Goal: Leave review/rating

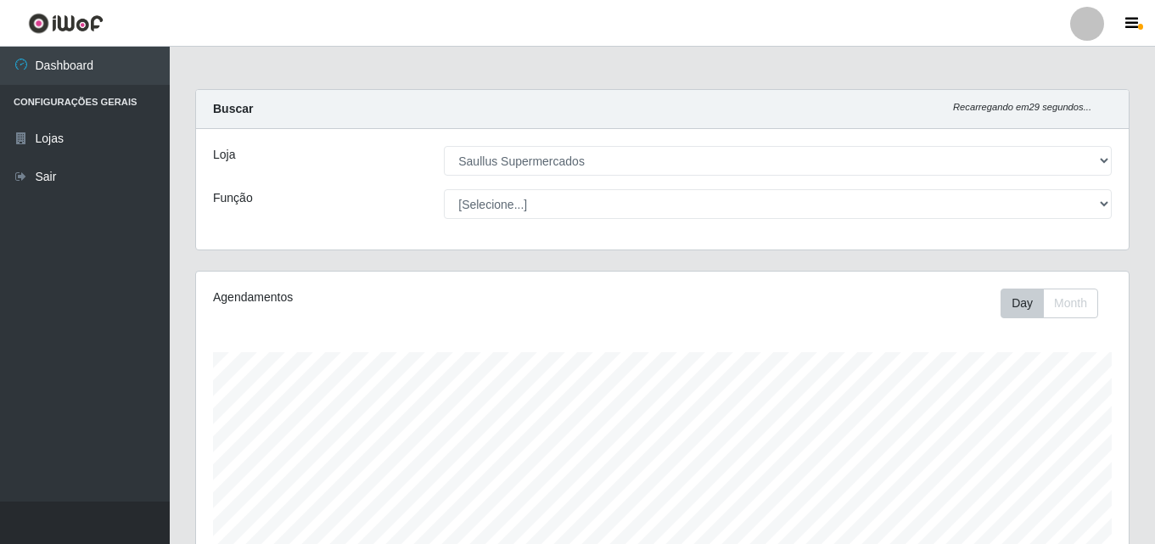
select select "423"
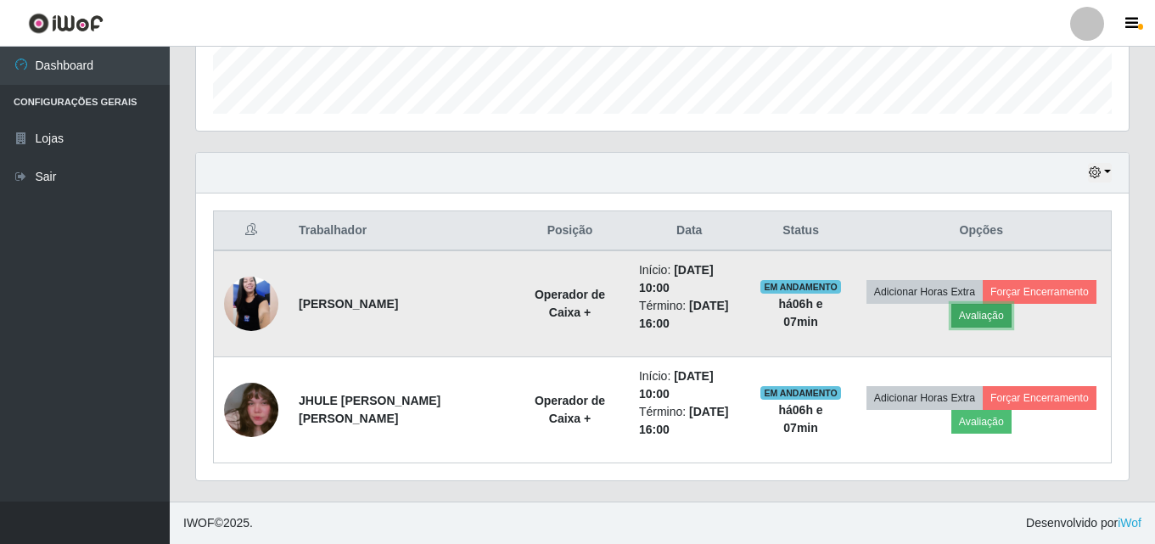
click at [991, 314] on button "Avaliação" at bounding box center [981, 316] width 60 height 24
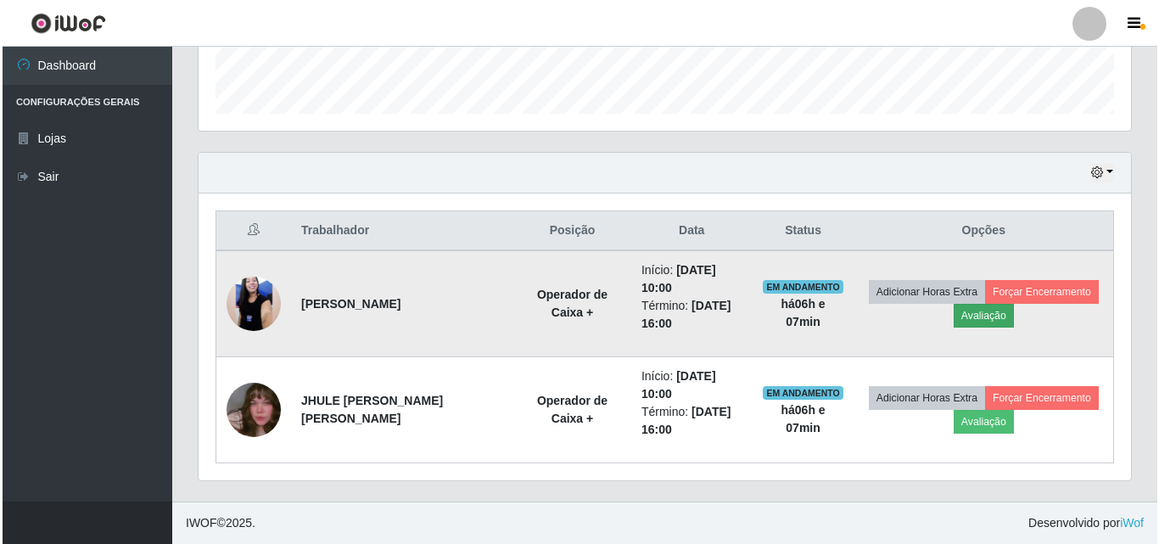
scroll to position [352, 924]
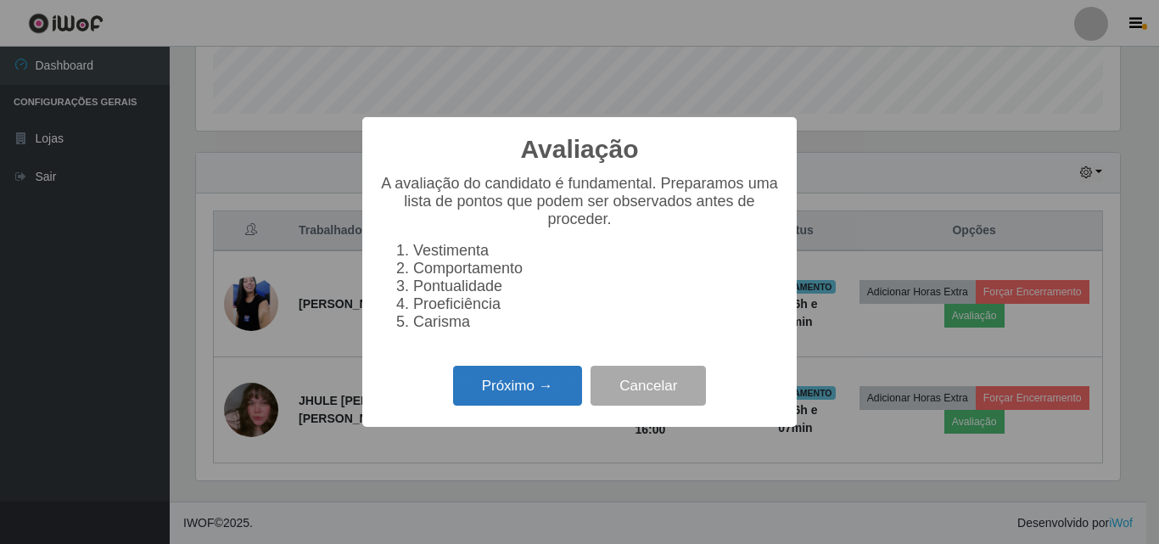
click at [550, 387] on button "Próximo →" at bounding box center [517, 386] width 129 height 40
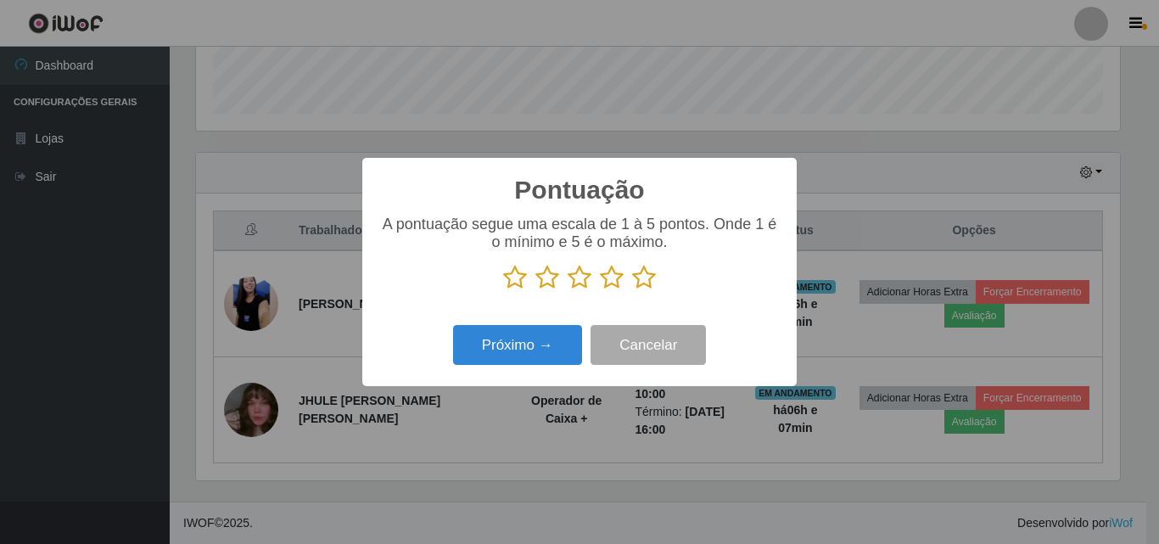
click at [648, 282] on icon at bounding box center [644, 277] width 24 height 25
click at [632, 290] on input "radio" at bounding box center [632, 290] width 0 height 0
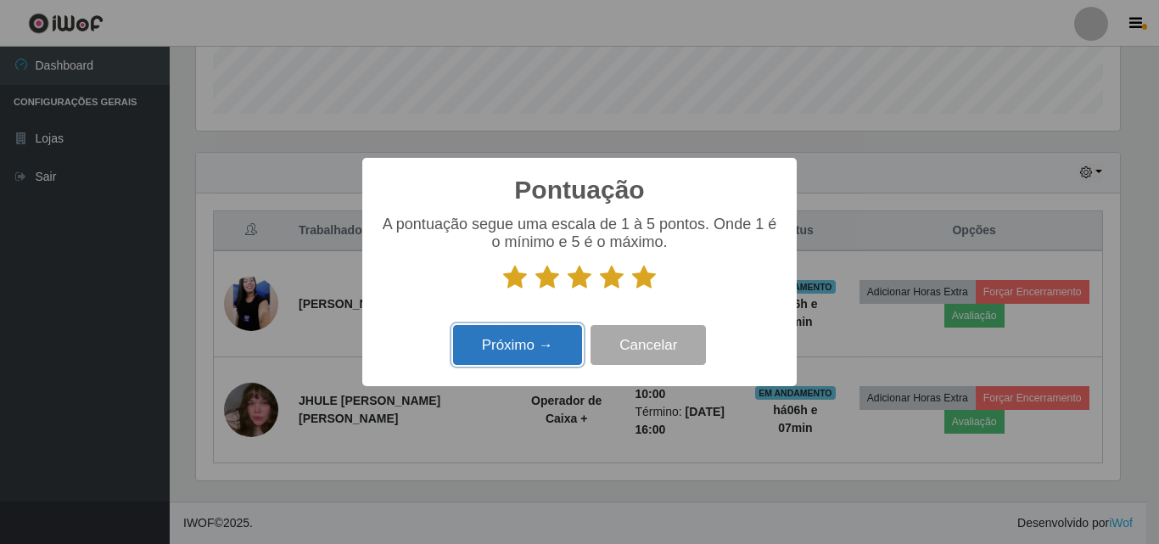
click at [564, 357] on button "Próximo →" at bounding box center [517, 345] width 129 height 40
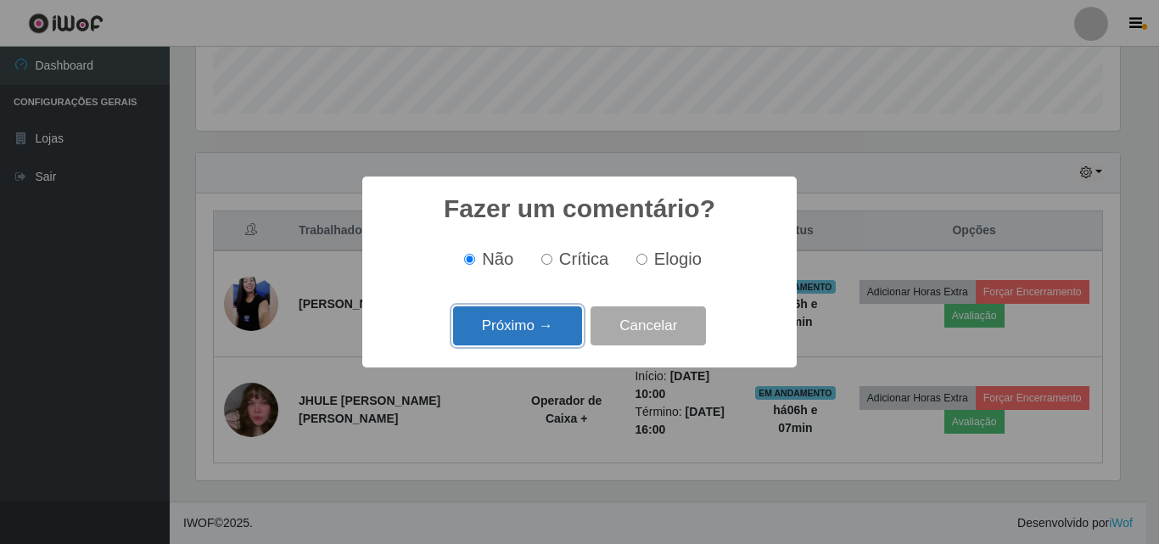
drag, startPoint x: 541, startPoint y: 257, endPoint x: 541, endPoint y: 336, distance: 78.9
click at [541, 336] on button "Próximo →" at bounding box center [517, 326] width 129 height 40
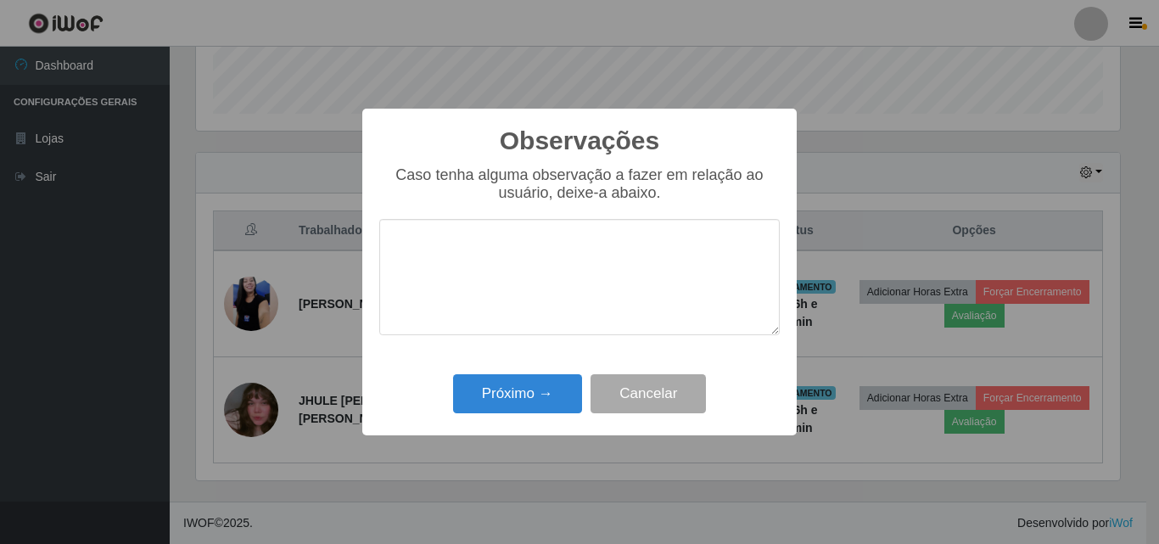
click at [517, 322] on textarea at bounding box center [579, 277] width 401 height 116
type textarea "Otima profissional"
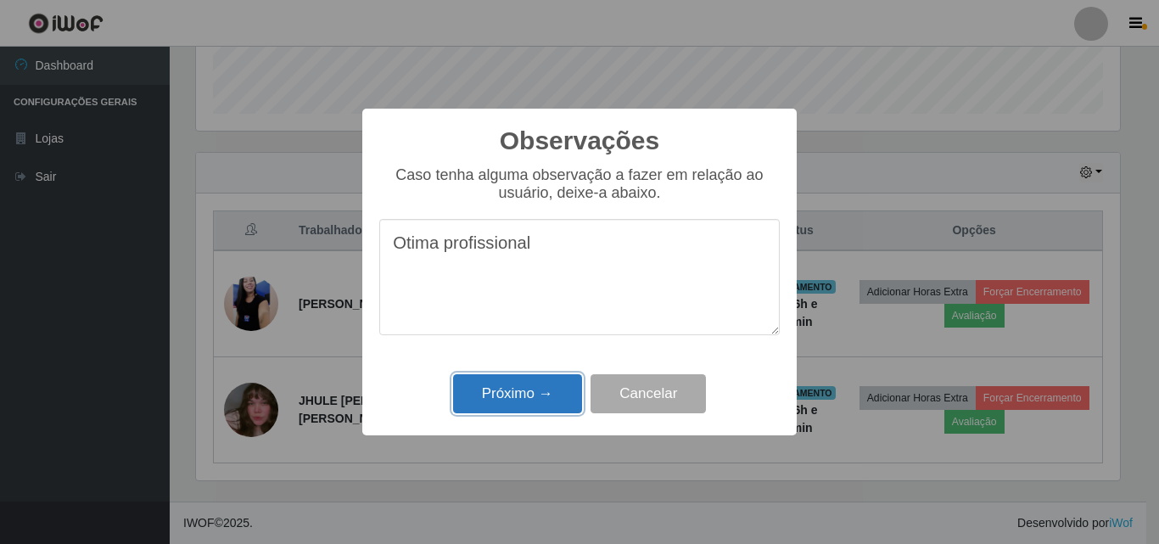
click at [551, 376] on button "Próximo →" at bounding box center [517, 394] width 129 height 40
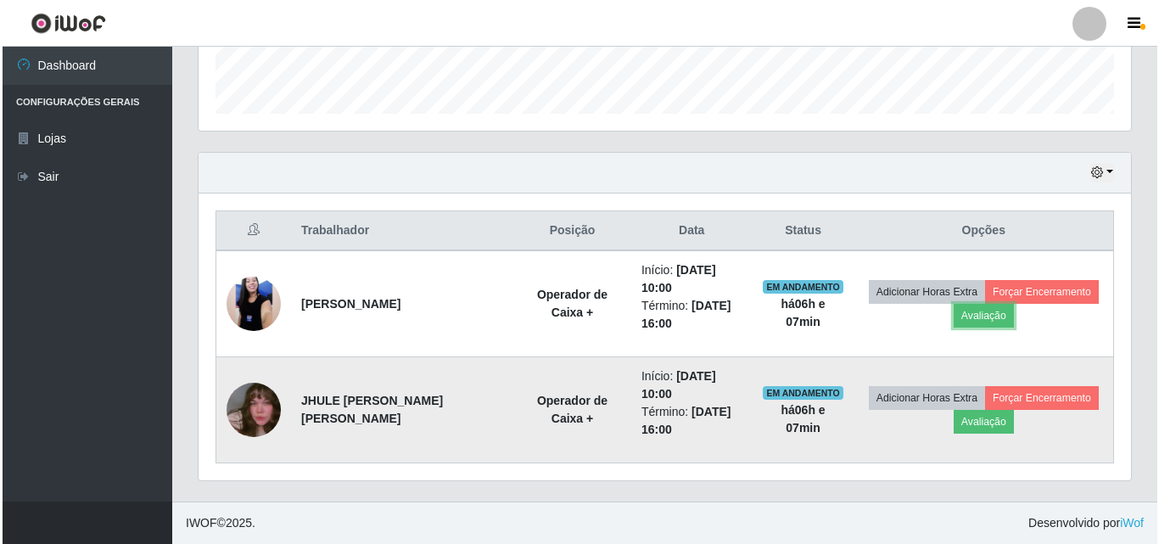
scroll to position [352, 933]
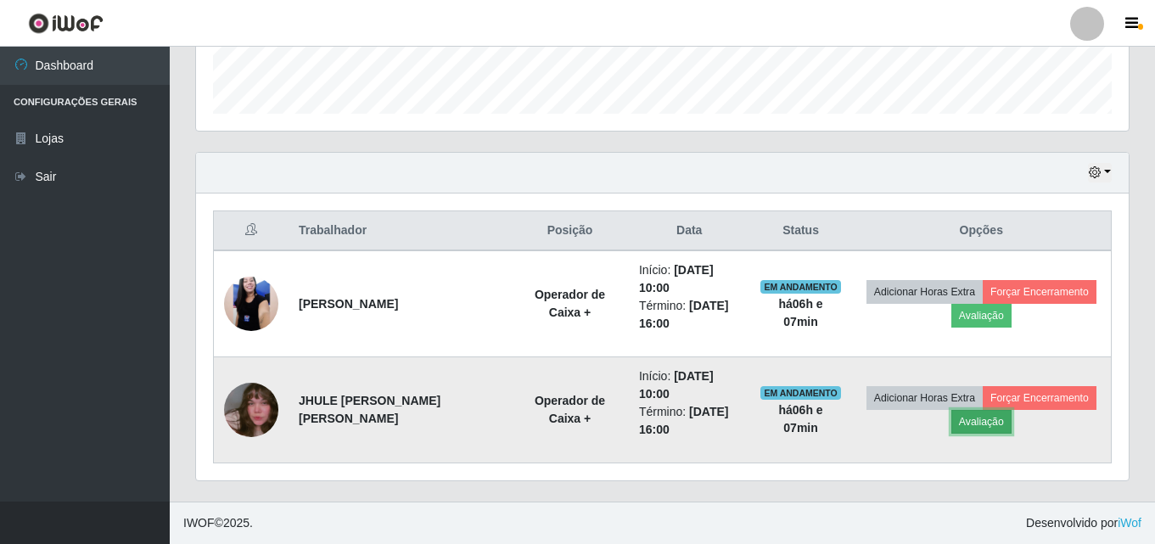
click at [968, 421] on button "Avaliação" at bounding box center [981, 422] width 60 height 24
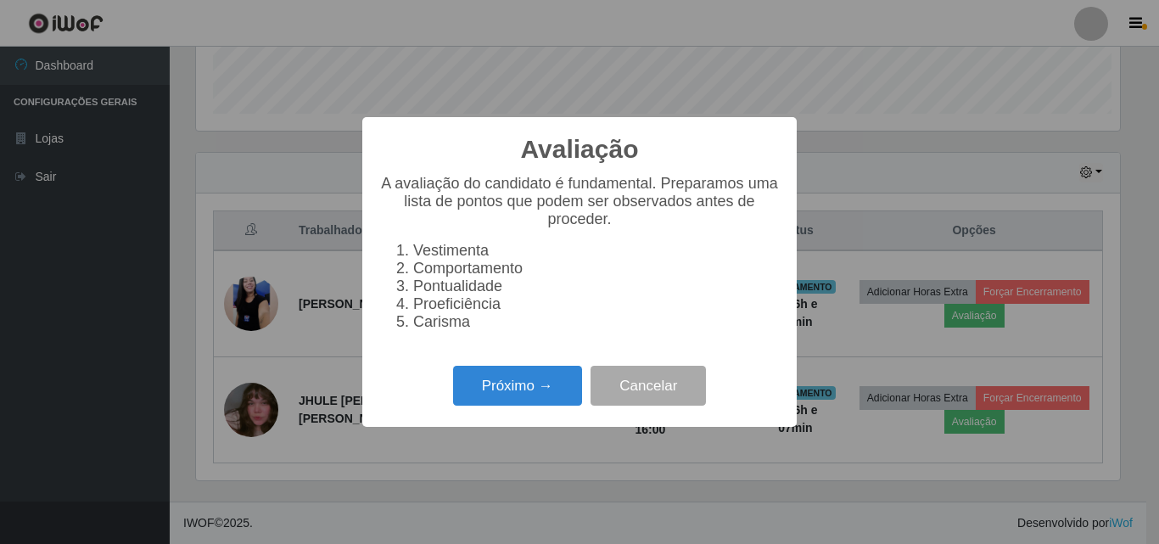
scroll to position [352, 924]
click at [505, 386] on button "Próximo →" at bounding box center [517, 386] width 129 height 40
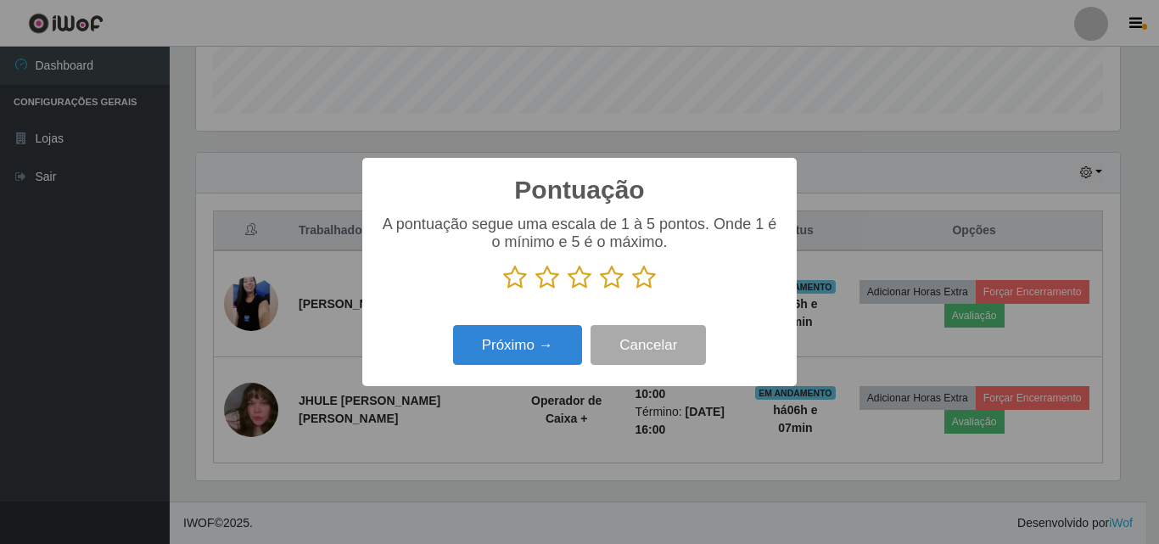
scroll to position [848296, 847724]
click at [642, 282] on icon at bounding box center [644, 277] width 24 height 25
click at [632, 290] on input "radio" at bounding box center [632, 290] width 0 height 0
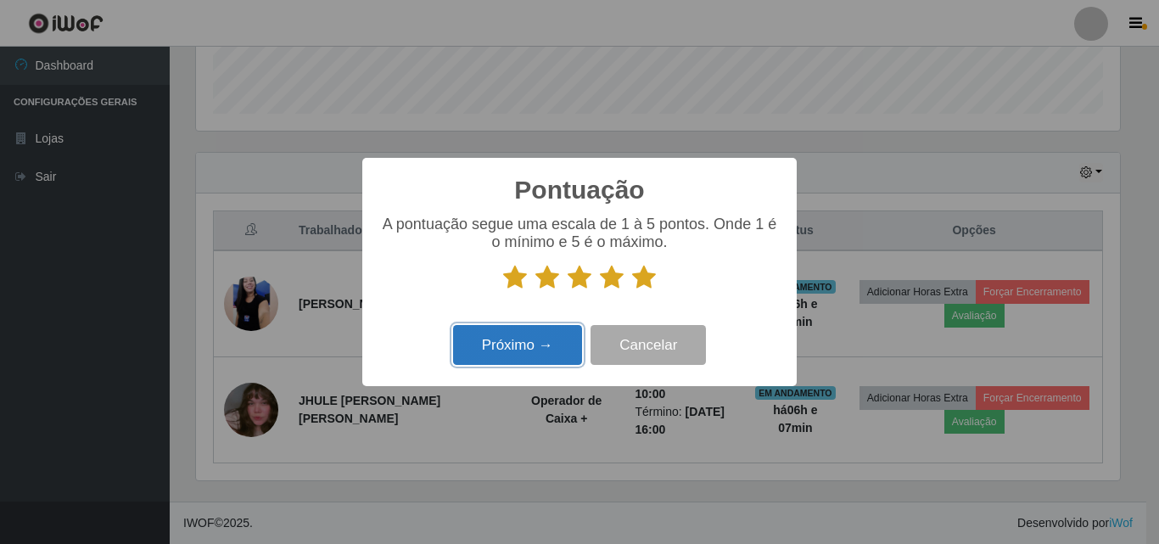
click at [545, 358] on button "Próximo →" at bounding box center [517, 345] width 129 height 40
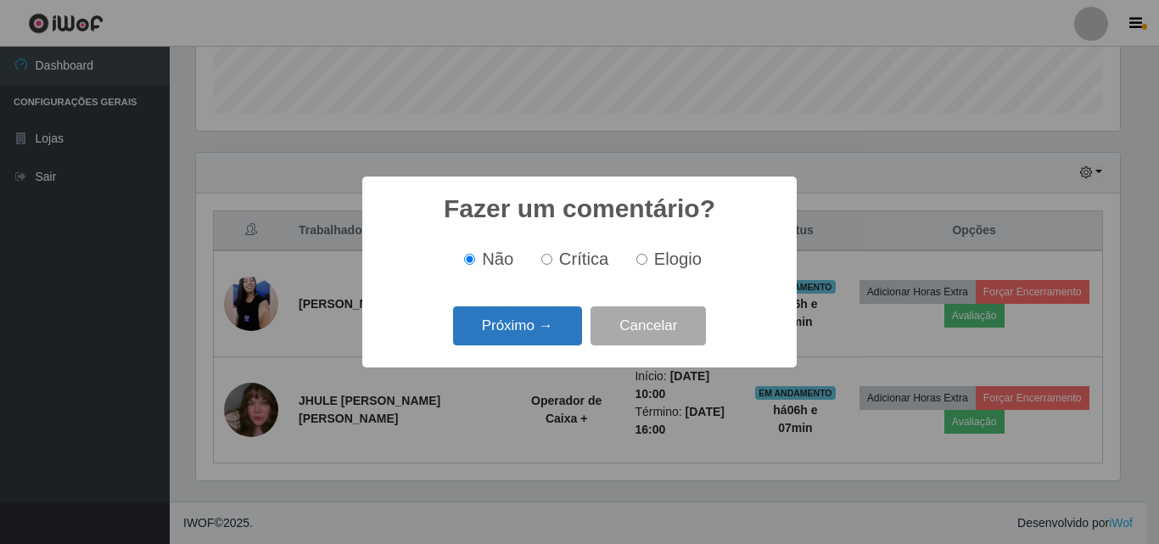
click at [552, 332] on button "Próximo →" at bounding box center [517, 326] width 129 height 40
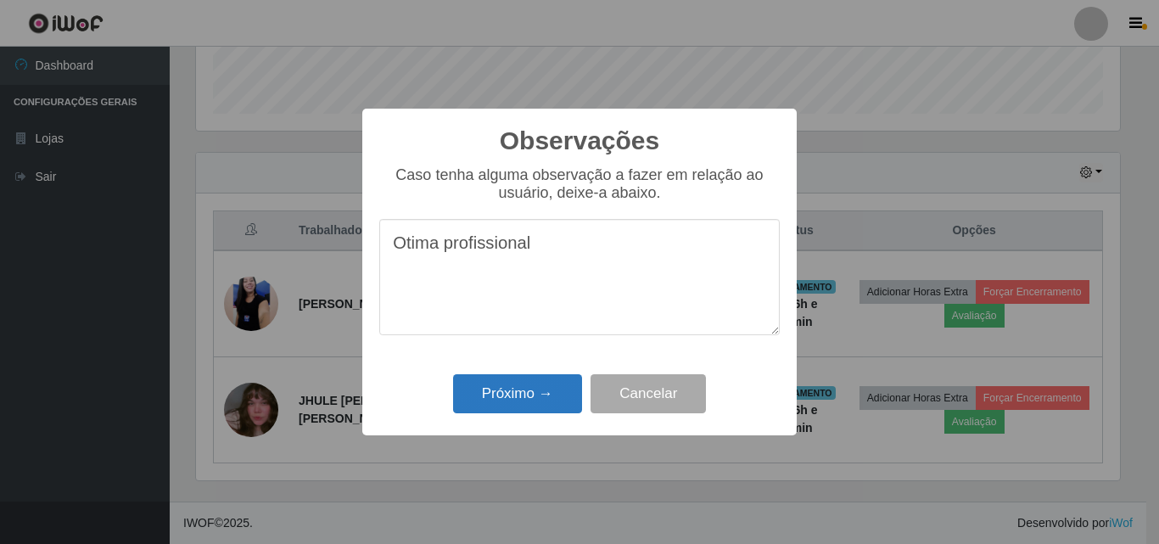
type textarea "Otima profissional"
click at [530, 407] on button "Próximo →" at bounding box center [517, 394] width 129 height 40
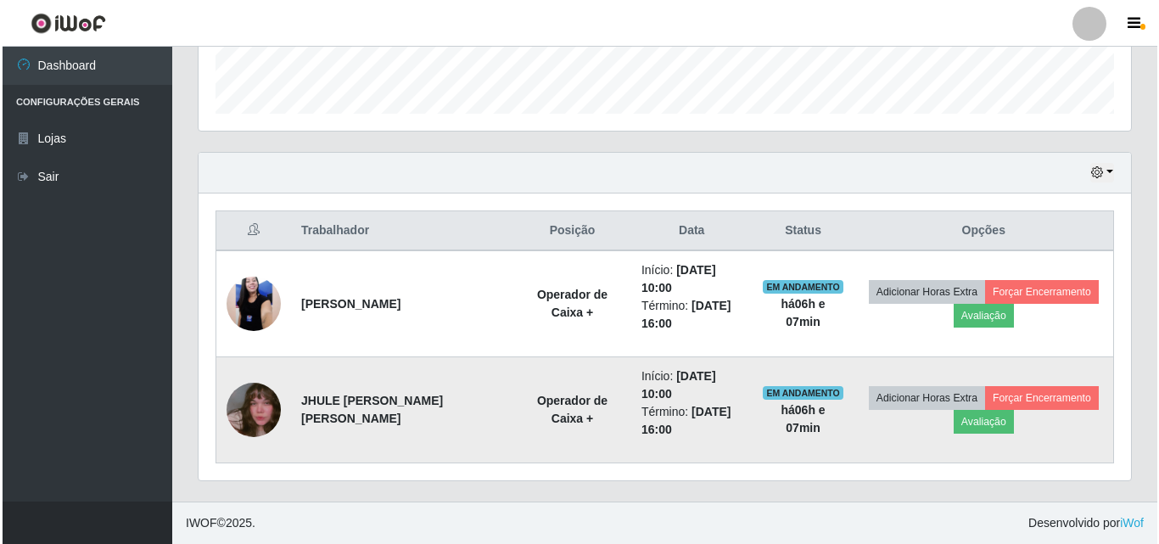
scroll to position [352, 933]
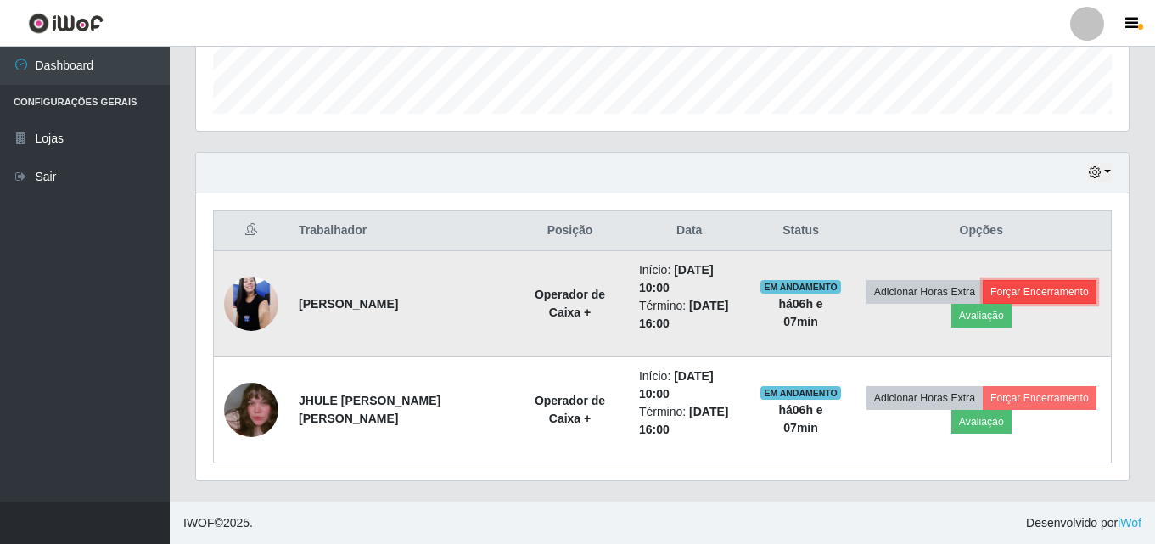
click at [1074, 290] on button "Forçar Encerramento" at bounding box center [1040, 292] width 114 height 24
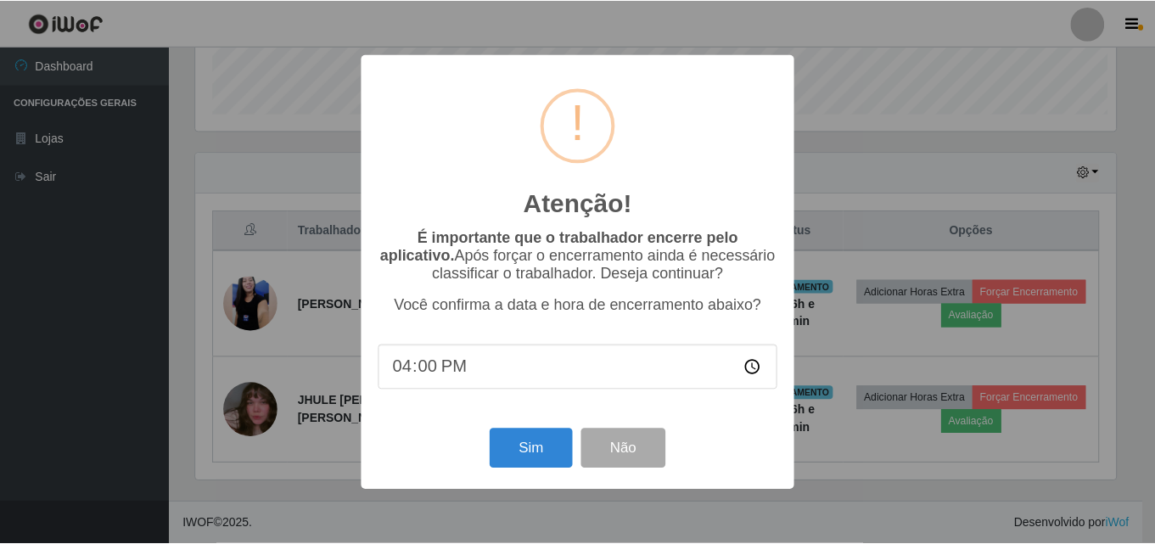
scroll to position [352, 924]
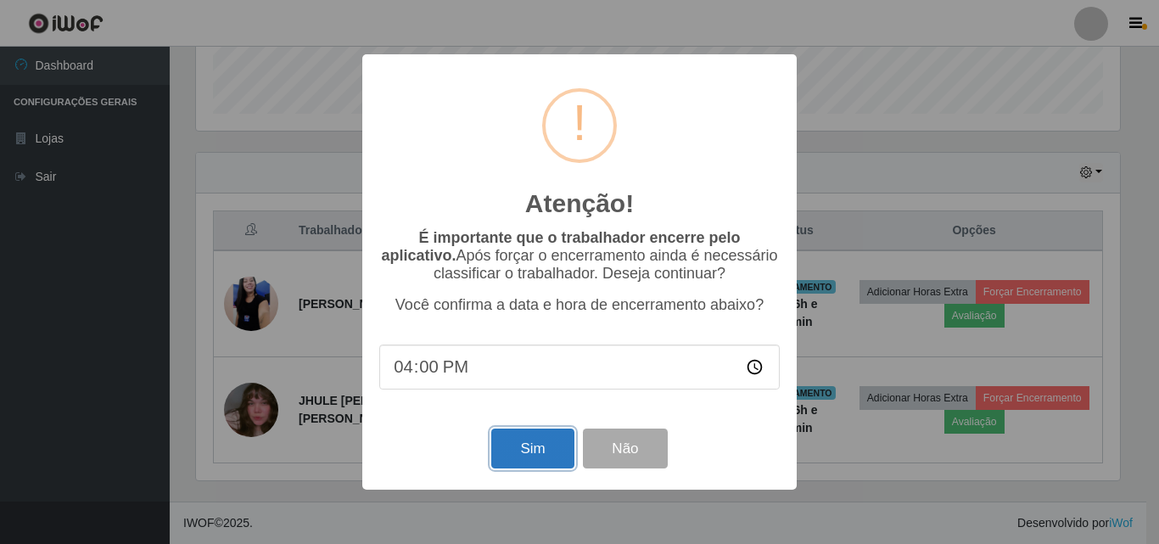
click at [521, 445] on button "Sim" at bounding box center [532, 449] width 82 height 40
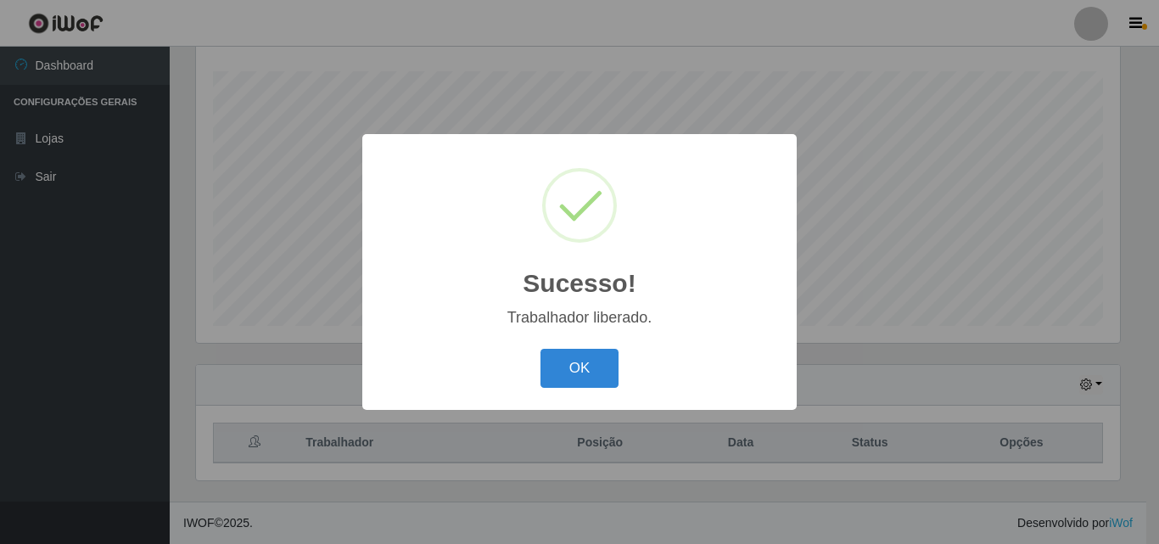
click at [1016, 396] on div "Sucesso! × Trabalhador liberado. OK Cancel" at bounding box center [579, 272] width 1159 height 544
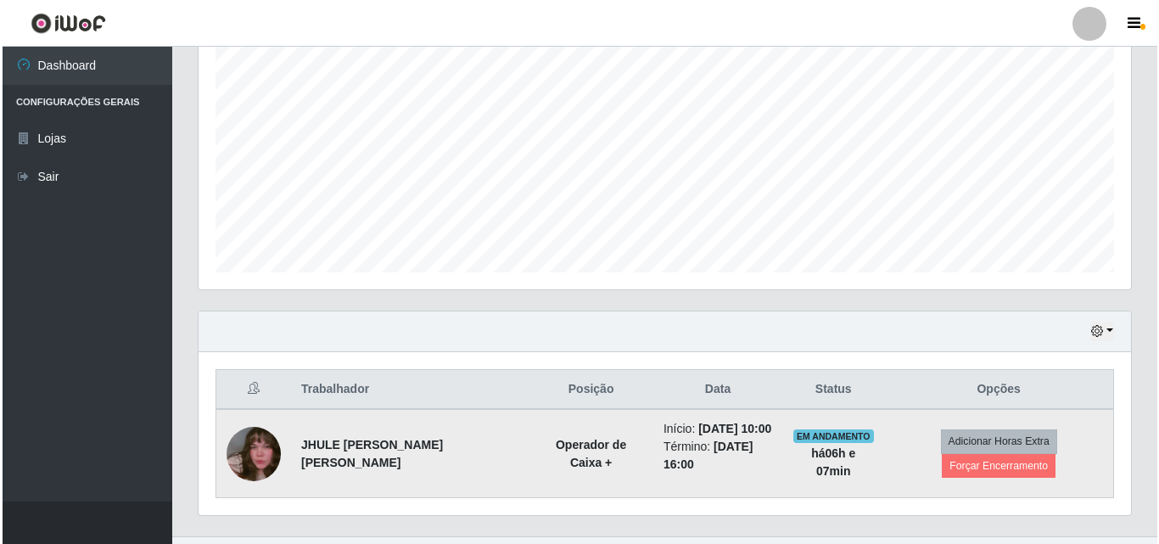
scroll to position [387, 0]
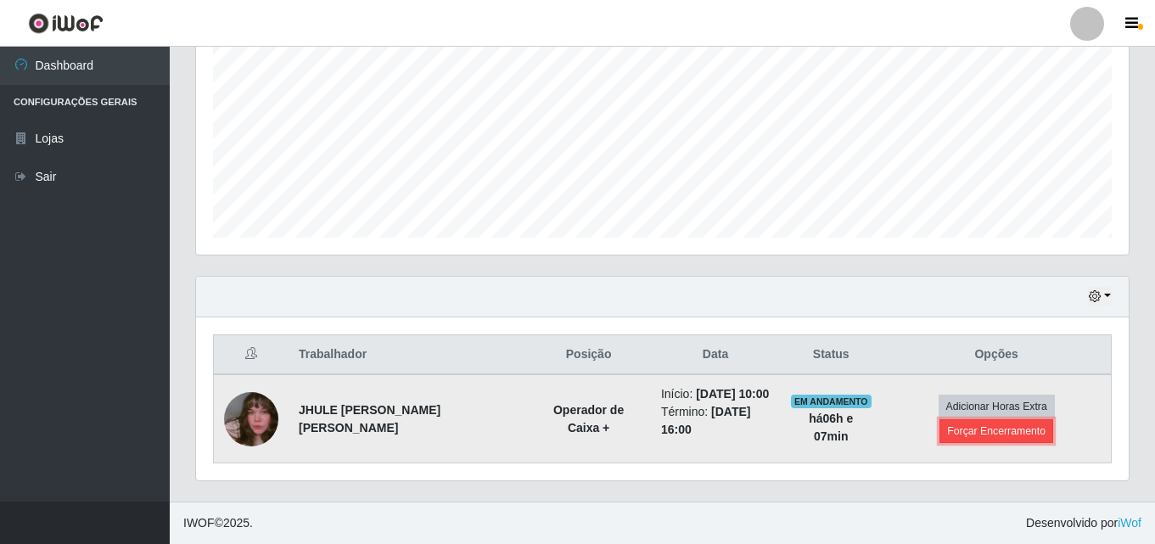
click at [960, 419] on button "Forçar Encerramento" at bounding box center [996, 431] width 114 height 24
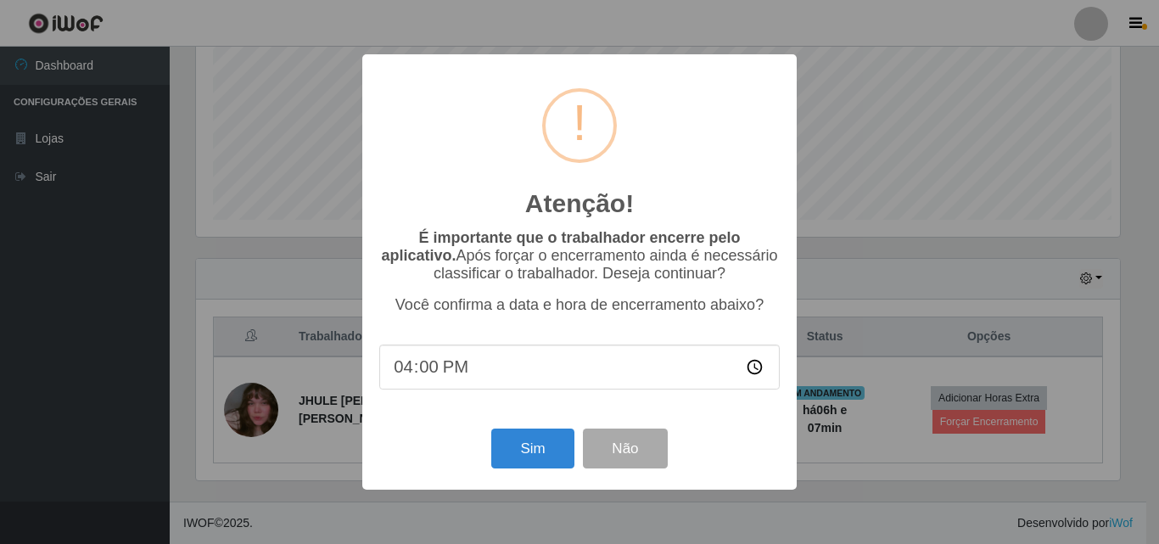
scroll to position [352, 924]
click at [515, 437] on button "Sim" at bounding box center [532, 449] width 82 height 40
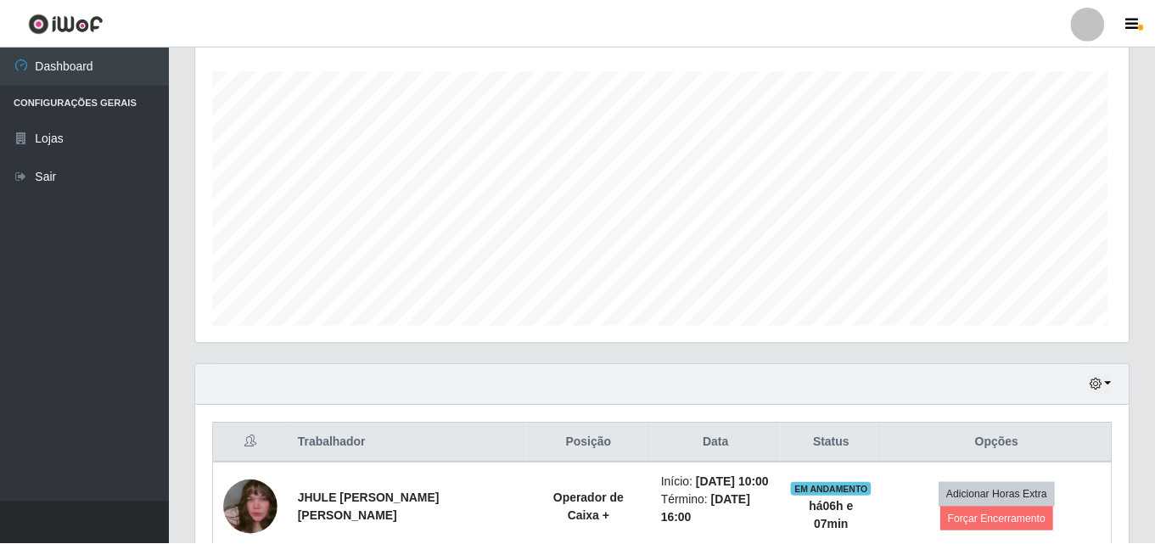
scroll to position [0, 0]
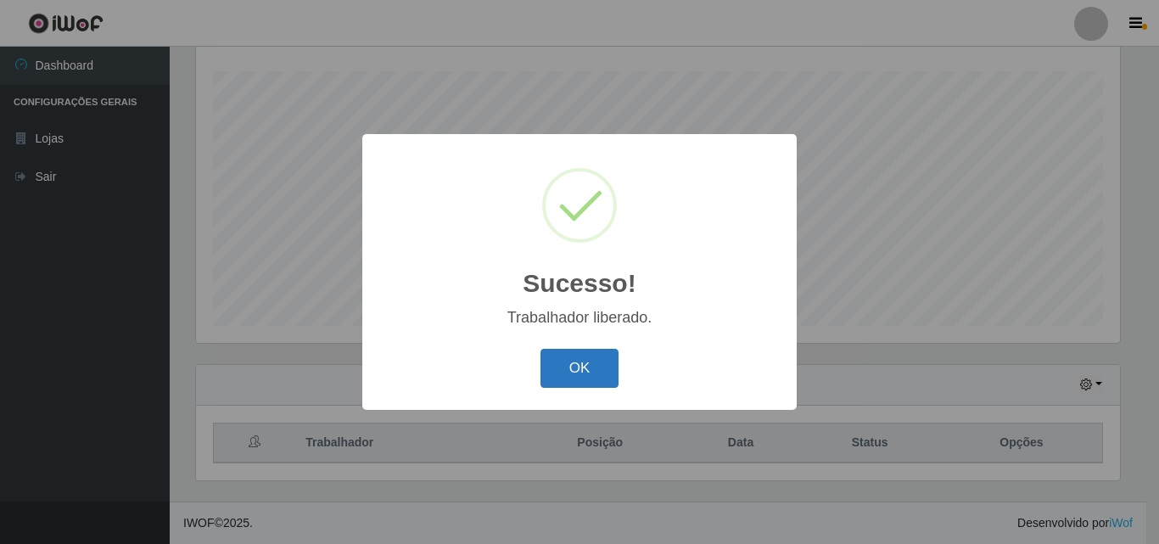
click at [569, 362] on button "OK" at bounding box center [580, 369] width 79 height 40
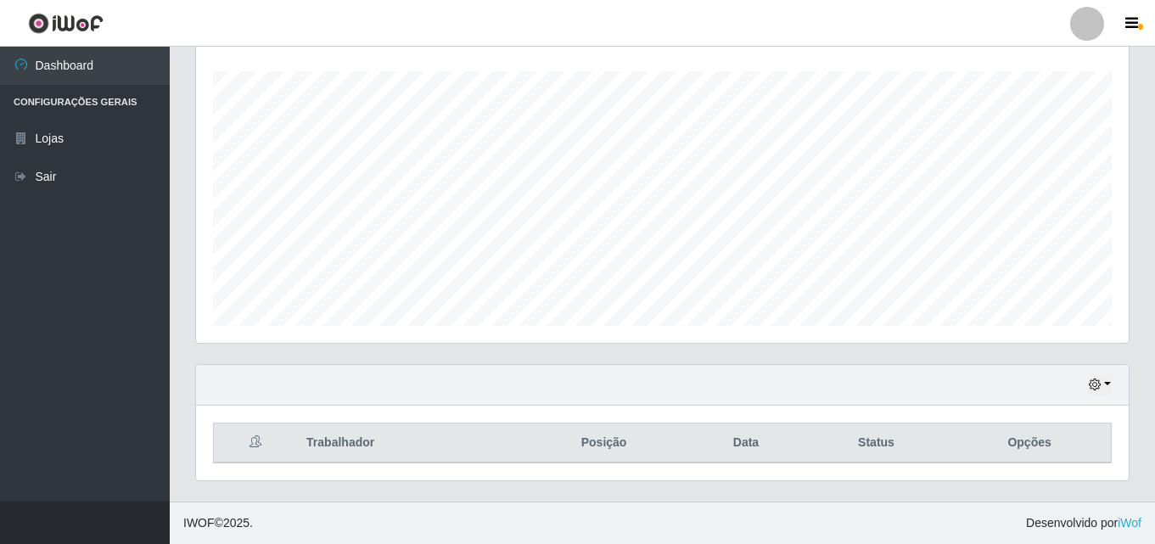
scroll to position [352, 933]
